Goal: Transaction & Acquisition: Purchase product/service

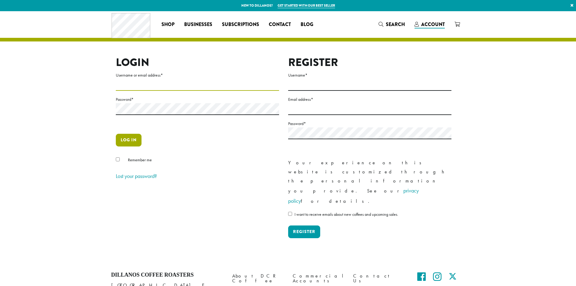
type input "**********"
click at [130, 146] on button "Log in" at bounding box center [129, 140] width 26 height 13
click at [129, 142] on button "Log in" at bounding box center [129, 140] width 26 height 13
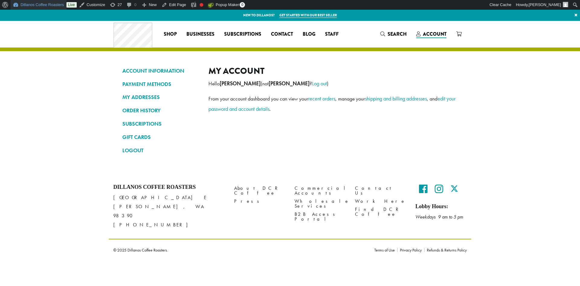
click at [47, 4] on link "Dillanos Coffee Roasters" at bounding box center [39, 5] width 56 height 10
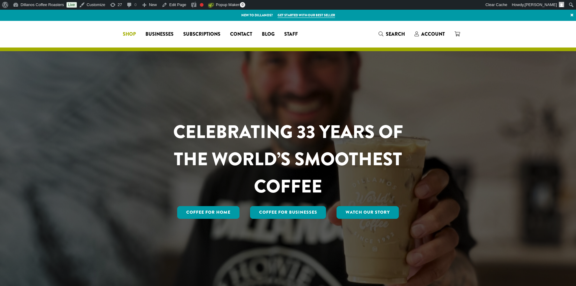
click at [136, 33] on span "Shop" at bounding box center [129, 35] width 13 height 8
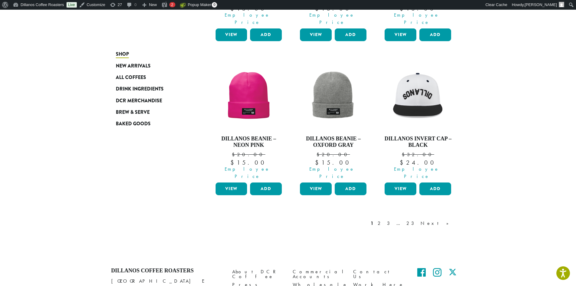
scroll to position [536, 0]
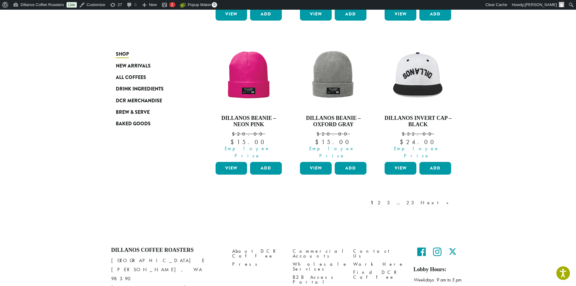
drag, startPoint x: 446, startPoint y: 174, endPoint x: 450, endPoint y: 168, distance: 7.9
click at [450, 194] on div "1 2 3 … 23 Next »" at bounding box center [412, 208] width 86 height 28
click at [447, 199] on link "Next »" at bounding box center [436, 202] width 35 height 7
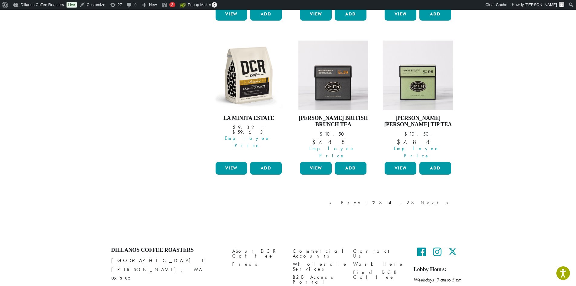
scroll to position [47, 0]
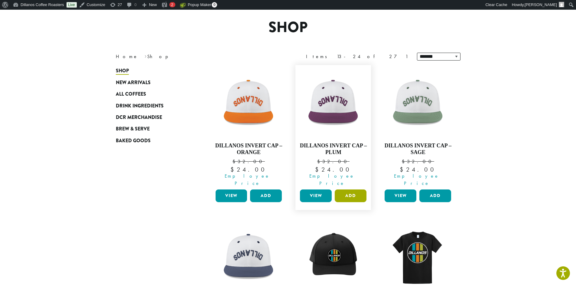
click at [344, 189] on button "Add" at bounding box center [350, 195] width 32 height 13
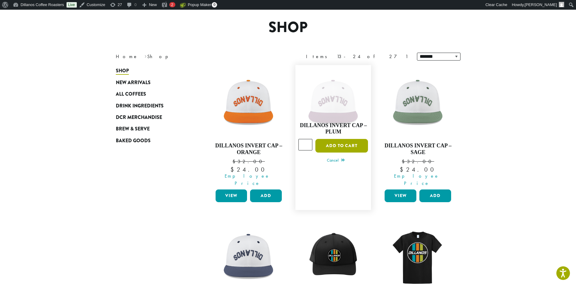
click at [347, 142] on button "Add to cart" at bounding box center [341, 146] width 53 height 14
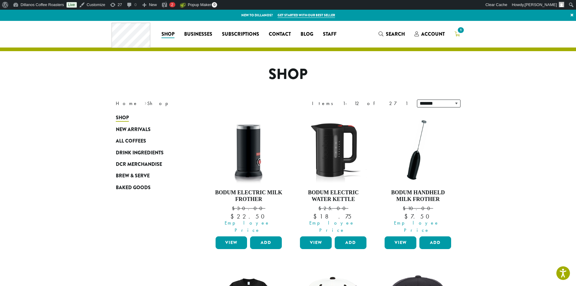
click at [459, 36] on icon "1" at bounding box center [456, 33] width 5 height 5
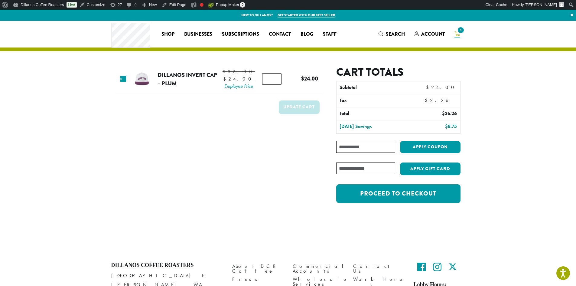
click at [379, 151] on input "Coupon:" at bounding box center [365, 147] width 59 height 12
type input "**********"
click at [424, 146] on button "Apply coupon" at bounding box center [430, 147] width 60 height 12
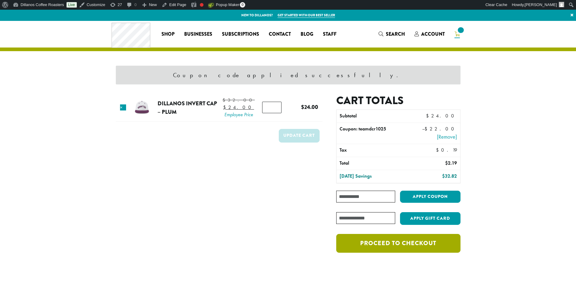
click at [391, 240] on link "Proceed to checkout" at bounding box center [398, 243] width 124 height 19
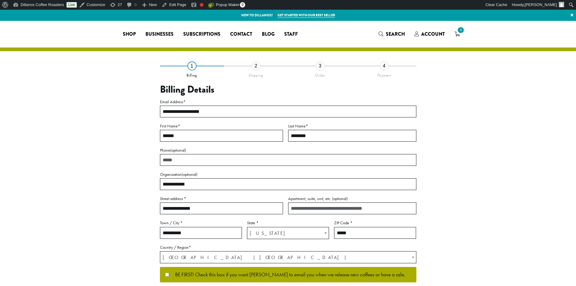
select select "**"
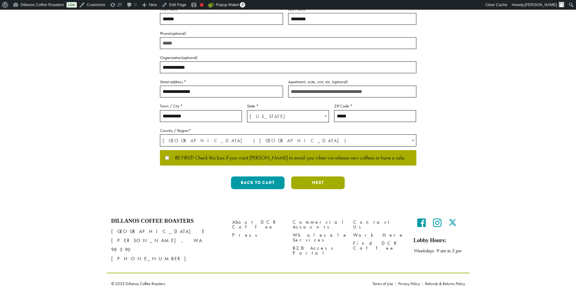
click at [305, 184] on button "Next" at bounding box center [317, 182] width 53 height 13
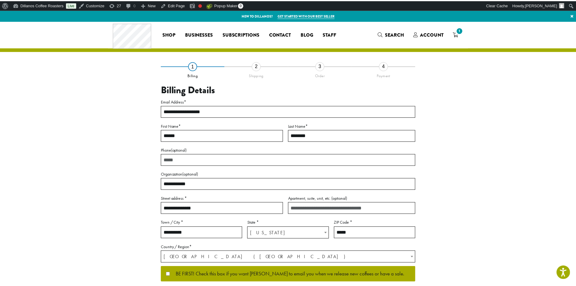
scroll to position [0, 0]
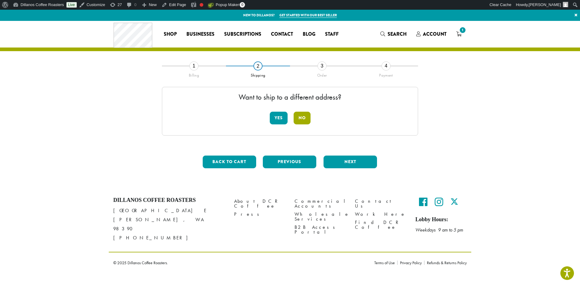
click at [306, 117] on button "No" at bounding box center [302, 117] width 17 height 13
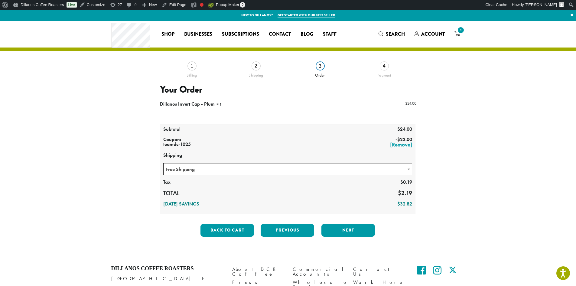
click at [318, 168] on span "Free Shipping" at bounding box center [287, 169] width 248 height 12
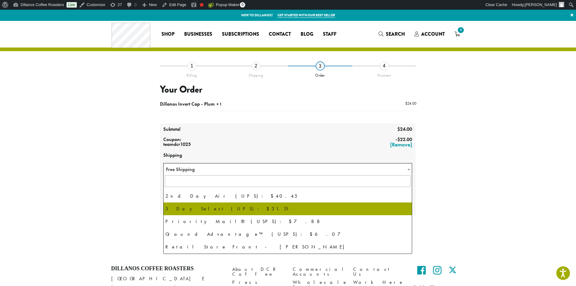
scroll to position [41, 0]
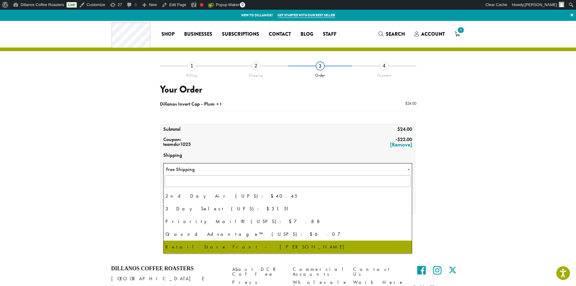
select select "**********"
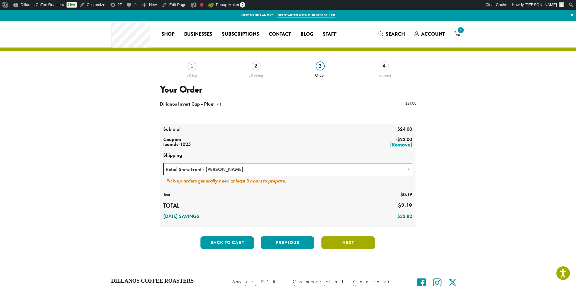
click at [366, 242] on button "Next" at bounding box center [347, 242] width 53 height 13
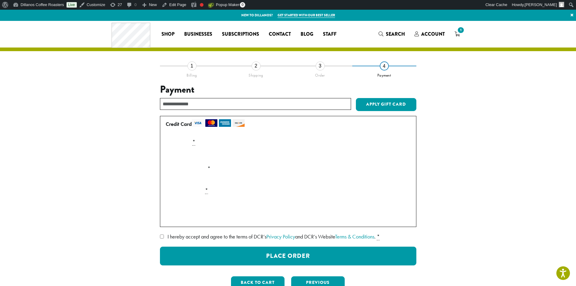
click at [116, 124] on div "**********" at bounding box center [288, 180] width 344 height 228
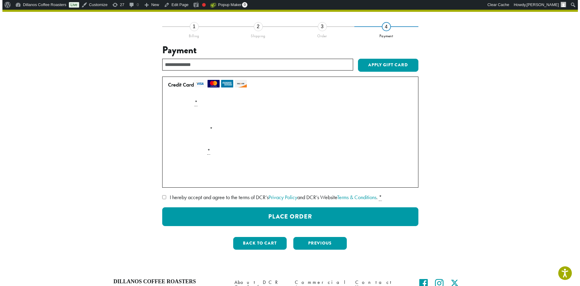
scroll to position [40, 0]
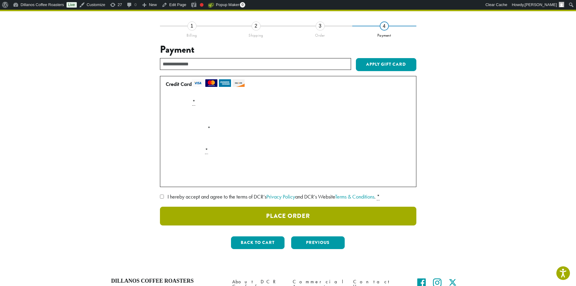
click at [192, 216] on button "Place Order" at bounding box center [288, 215] width 256 height 19
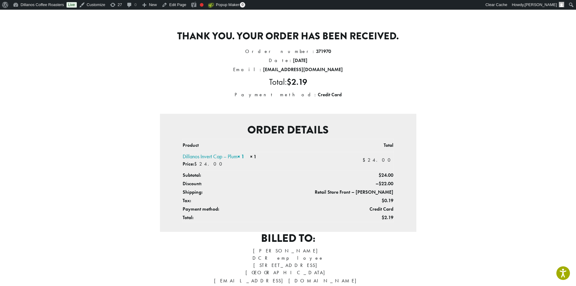
scroll to position [53, 0]
